Goal: Task Accomplishment & Management: Use online tool/utility

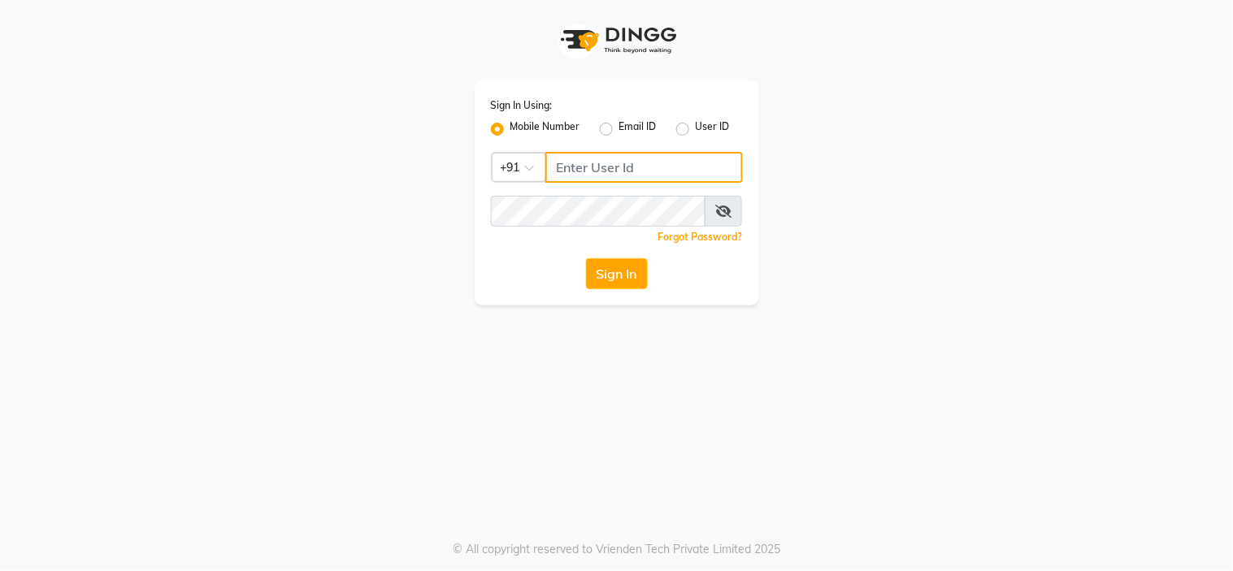
click at [670, 165] on input "Username" at bounding box center [643, 167] width 197 height 31
type input "7"
type input "7869516951"
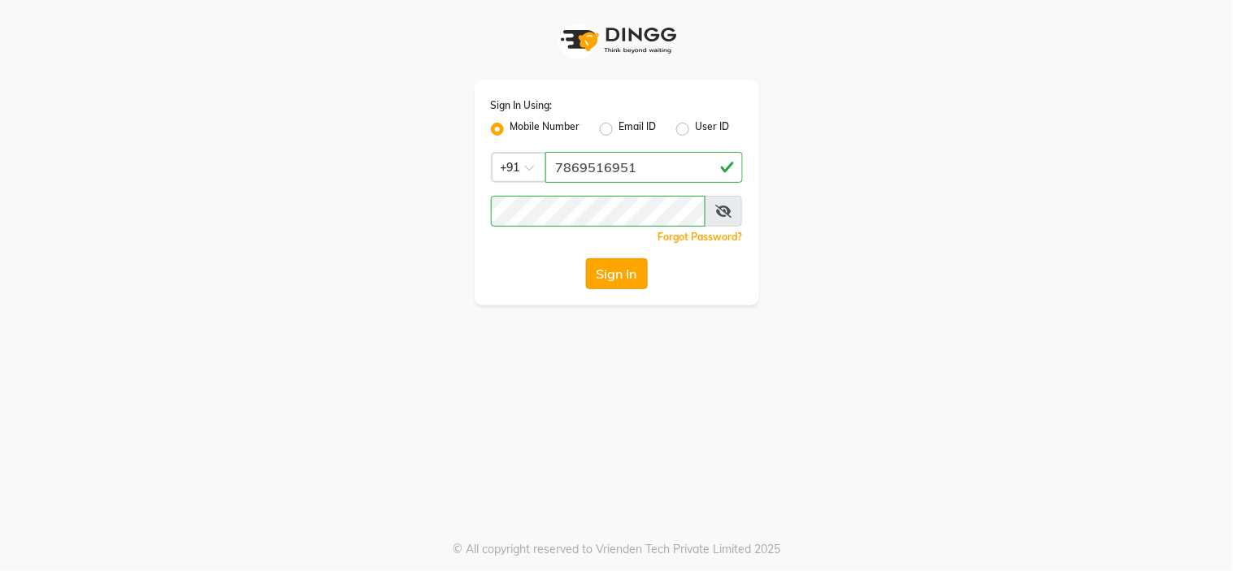
click at [612, 271] on button "Sign In" at bounding box center [617, 273] width 62 height 31
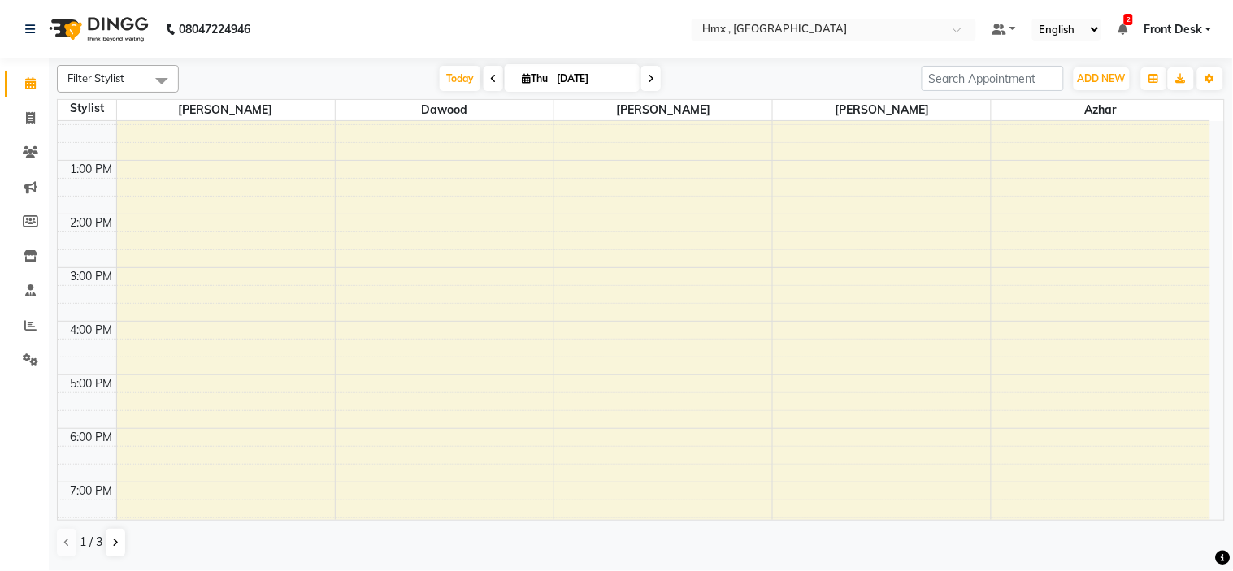
scroll to position [353, 0]
